Goal: Information Seeking & Learning: Learn about a topic

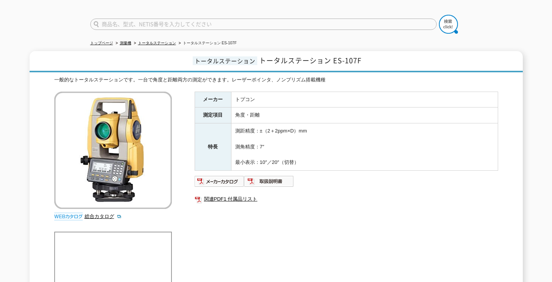
scroll to position [38, 0]
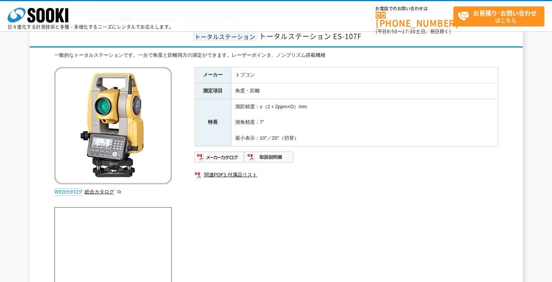
scroll to position [38, 0]
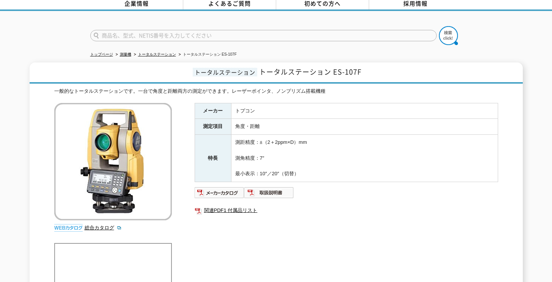
click at [442, 124] on td "角度・距離" at bounding box center [364, 127] width 266 height 16
